Goal: Information Seeking & Learning: Find specific fact

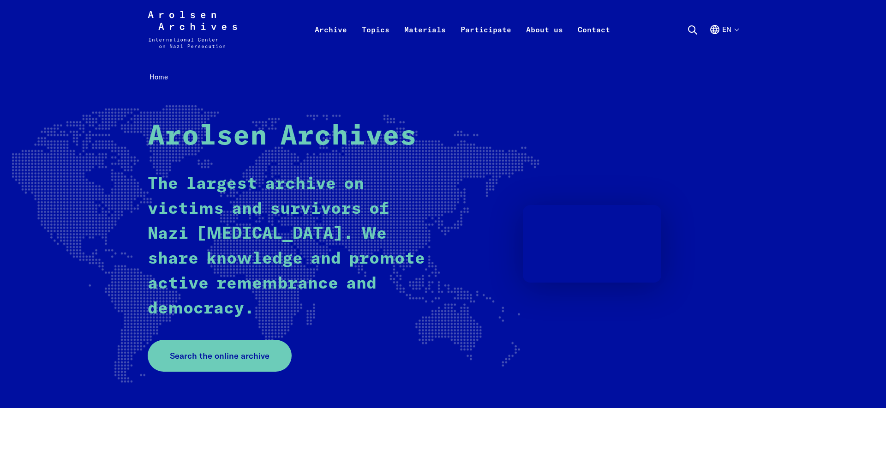
scroll to position [0, 0]
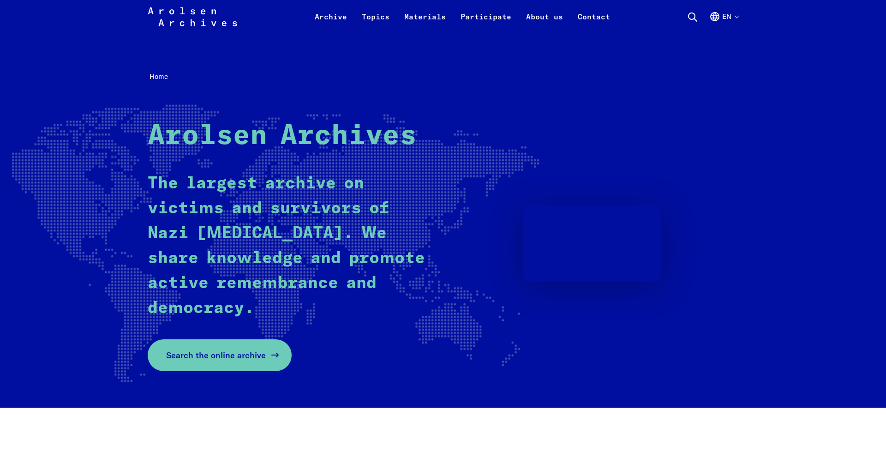
click at [245, 351] on span "Search the online archive" at bounding box center [216, 355] width 100 height 12
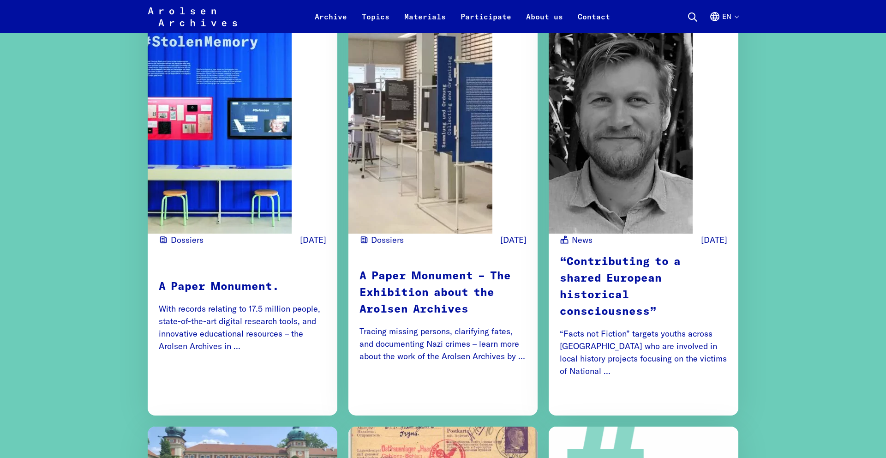
scroll to position [1073, 0]
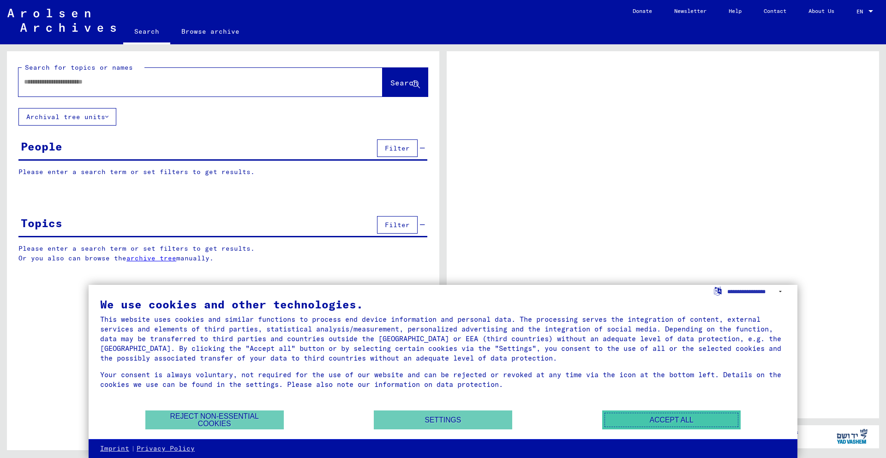
click at [681, 417] on button "Accept all" at bounding box center [671, 419] width 138 height 19
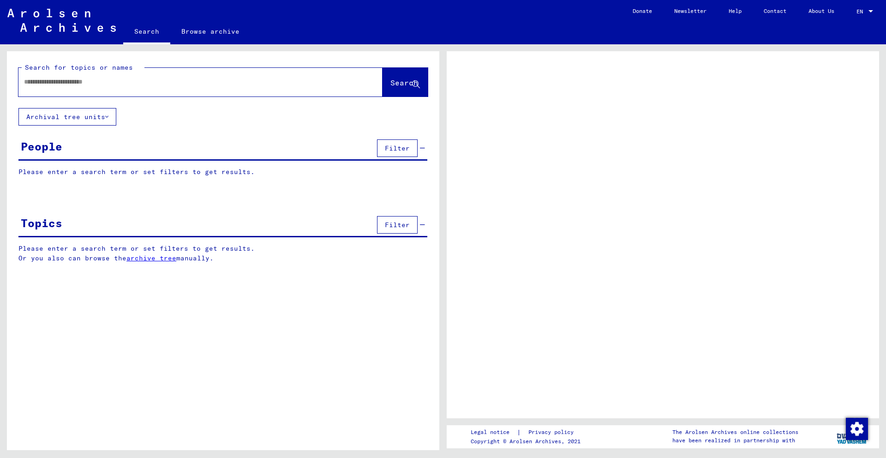
click at [292, 233] on div "Topics Filter" at bounding box center [222, 226] width 409 height 24
click at [142, 79] on input "text" at bounding box center [192, 82] width 336 height 10
type input "**********"
click at [99, 163] on yv-its-grid-expansion-panel "People Filter Please enter a search term or set filters to get results. Signatu…" at bounding box center [223, 164] width 432 height 54
click at [224, 167] on p "Please enter a search term or set filters to get results." at bounding box center [222, 172] width 409 height 10
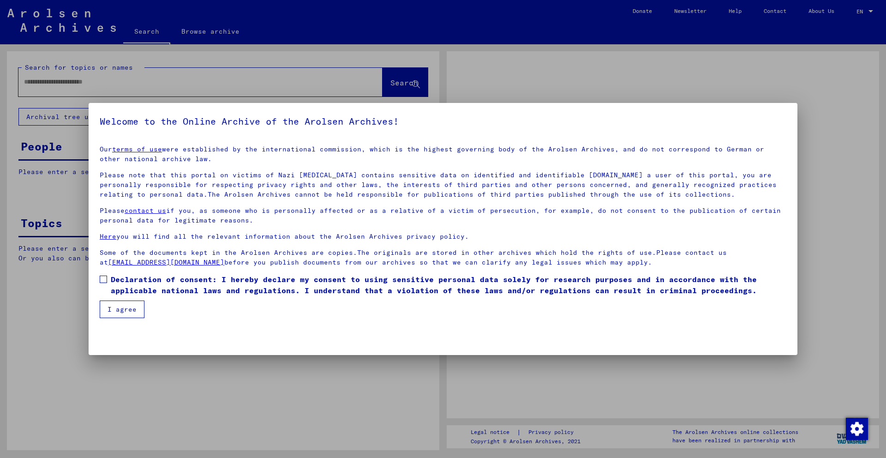
click at [162, 153] on link "terms of use" at bounding box center [137, 149] width 50 height 8
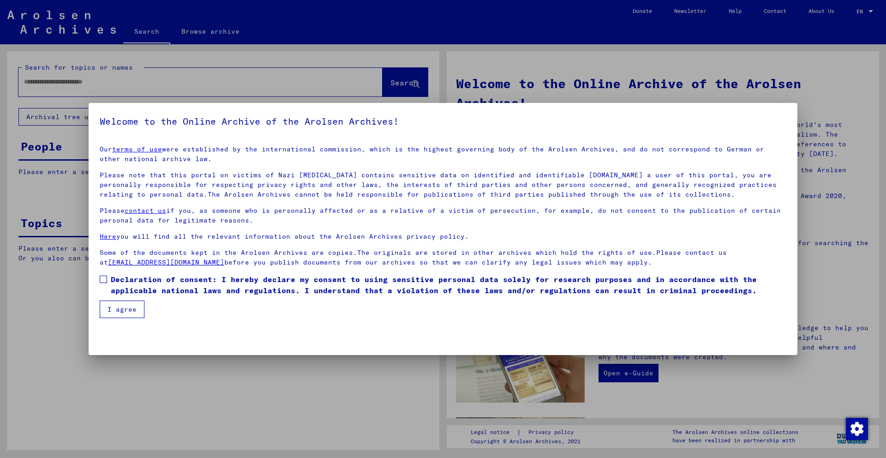
click at [122, 307] on button "I agree" at bounding box center [122, 309] width 45 height 18
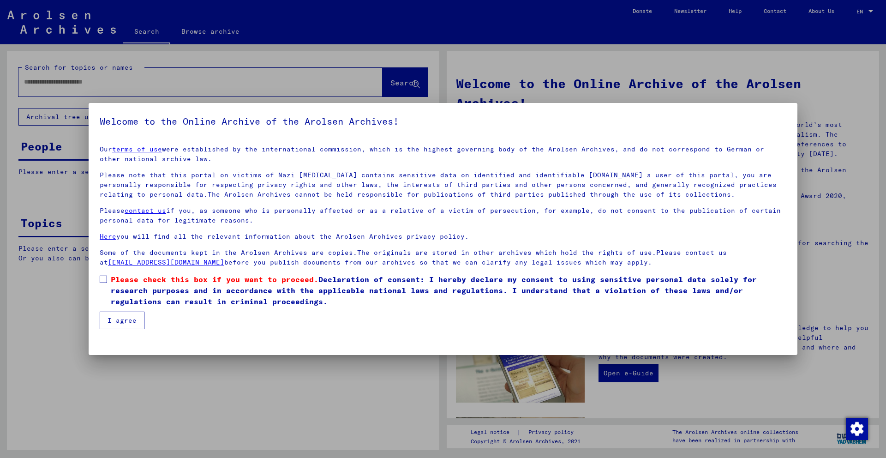
click at [126, 313] on button "I agree" at bounding box center [122, 320] width 45 height 18
click at [107, 286] on label "Please check this box if you want to proceed. Declaration of consent: I hereby …" at bounding box center [443, 290] width 686 height 33
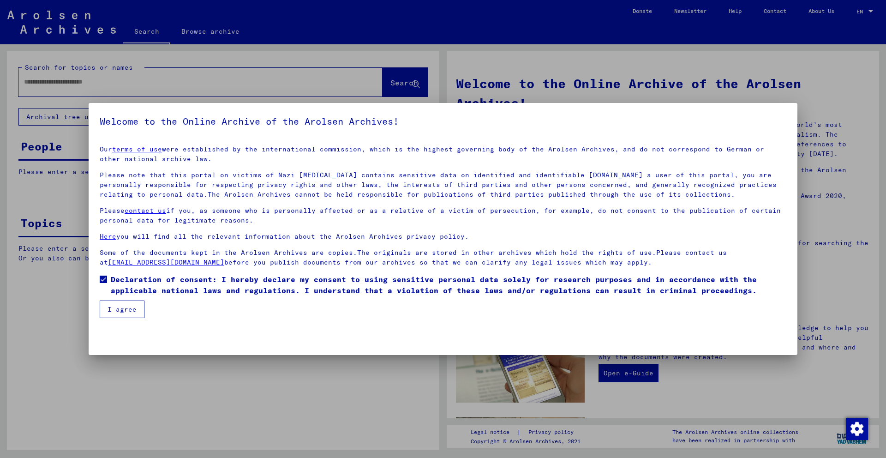
click at [128, 320] on mat-dialog-container "Welcome to the Online Archive of the Arolsen Archives! Our terms of use were es…" at bounding box center [443, 229] width 709 height 252
click at [130, 317] on button "I agree" at bounding box center [122, 309] width 45 height 18
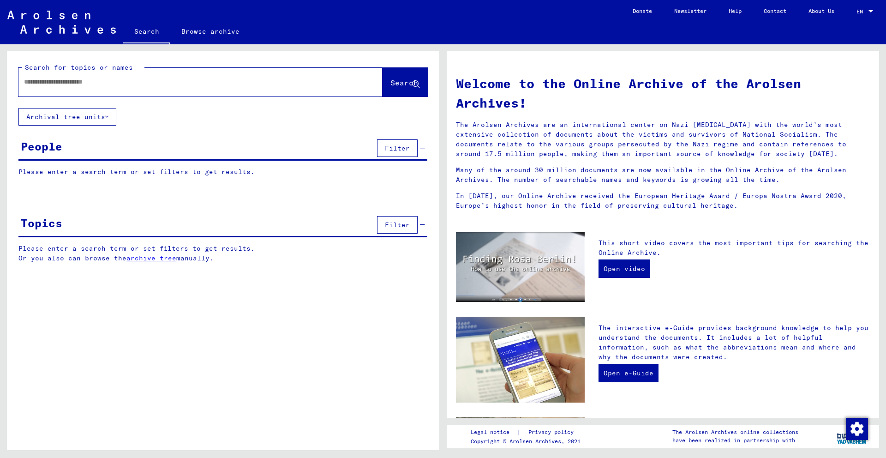
click at [414, 91] on button "Search" at bounding box center [404, 82] width 45 height 29
click at [398, 78] on span "Search" at bounding box center [404, 82] width 28 height 9
click at [297, 83] on input "text" at bounding box center [189, 82] width 331 height 10
type input "**********"
click at [418, 95] on button "Search" at bounding box center [404, 82] width 45 height 29
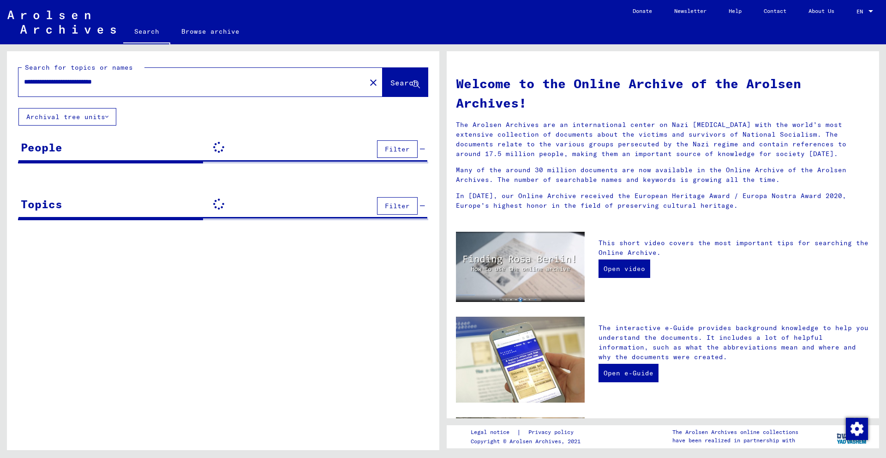
click at [412, 84] on icon at bounding box center [416, 85] width 8 height 8
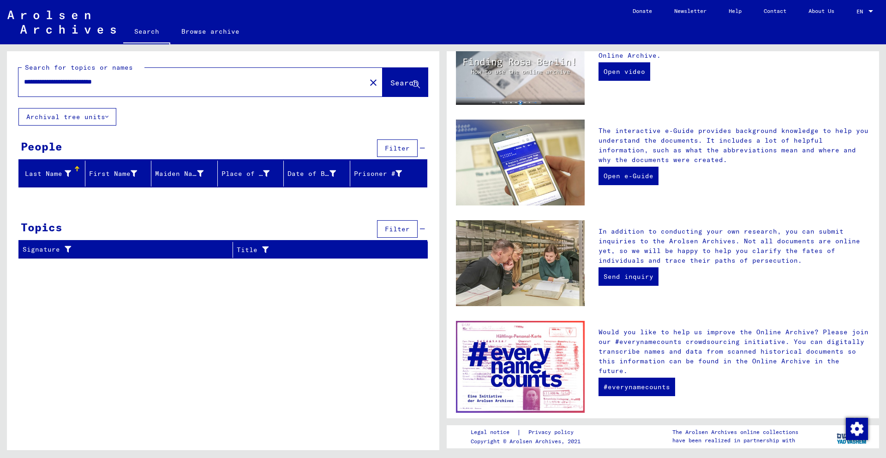
scroll to position [240, 0]
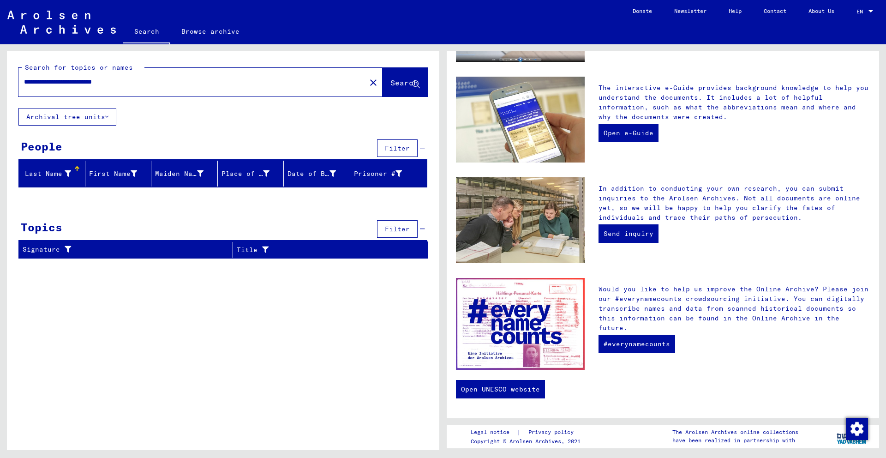
drag, startPoint x: 166, startPoint y: 88, endPoint x: 65, endPoint y: 84, distance: 101.1
click at [58, 87] on div "**********" at bounding box center [186, 82] width 336 height 21
